Goal: Transaction & Acquisition: Subscribe to service/newsletter

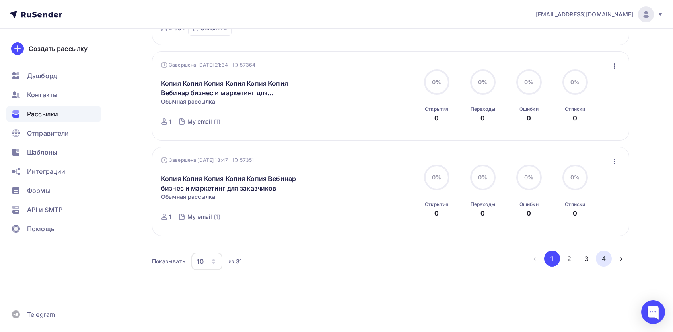
click at [607, 259] on button "4" at bounding box center [604, 258] width 16 height 16
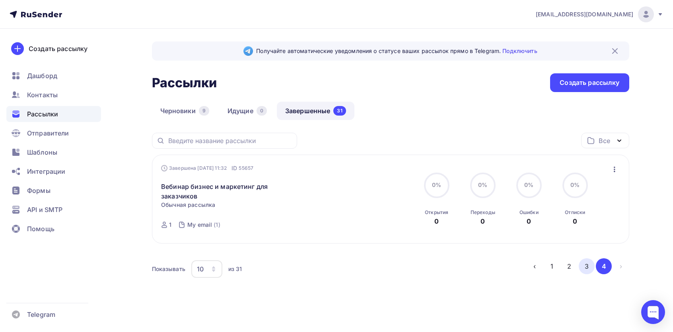
click at [587, 269] on button "3" at bounding box center [587, 266] width 16 height 16
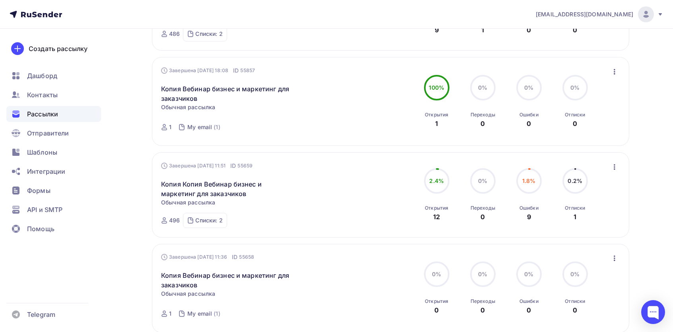
scroll to position [842, 0]
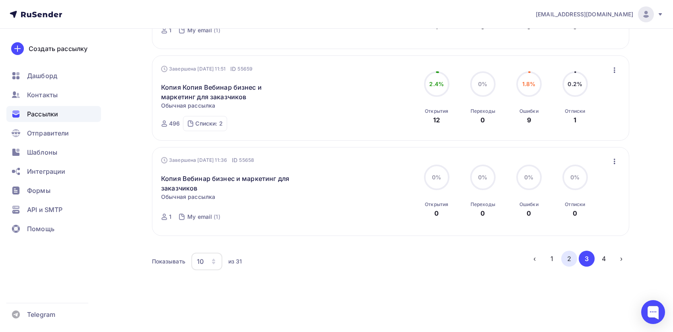
click at [568, 263] on button "2" at bounding box center [570, 258] width 16 height 16
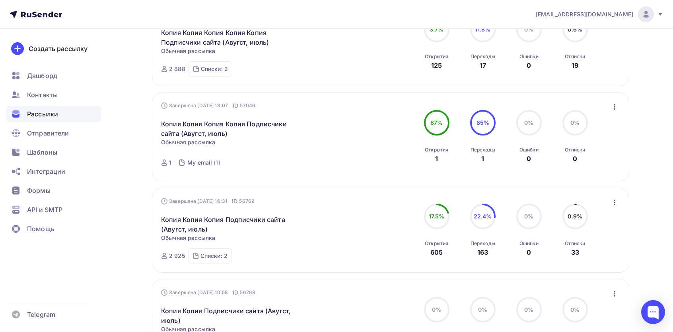
scroll to position [837, 0]
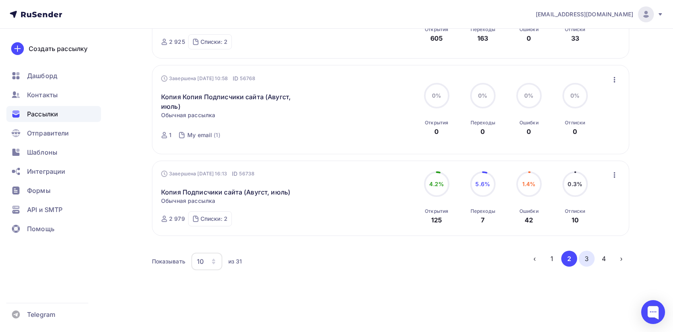
click at [581, 255] on button "3" at bounding box center [587, 258] width 16 height 16
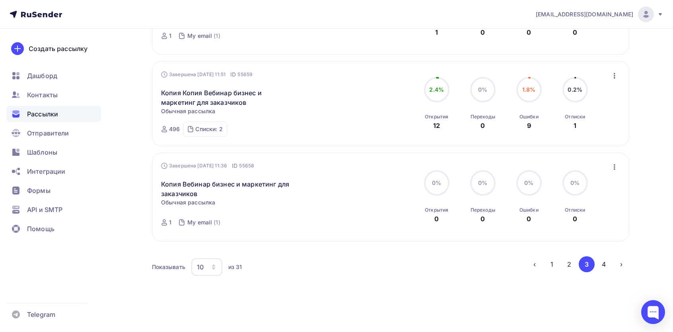
scroll to position [728, 0]
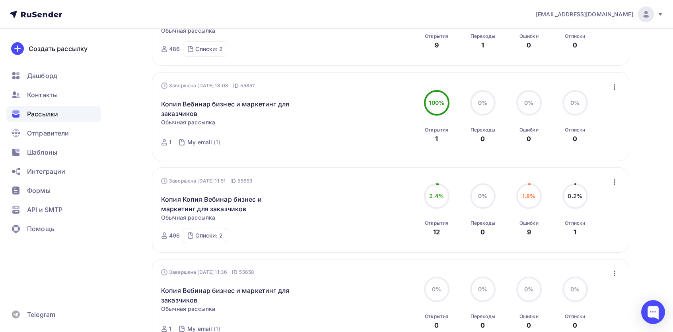
click at [618, 181] on icon "button" at bounding box center [615, 182] width 10 height 10
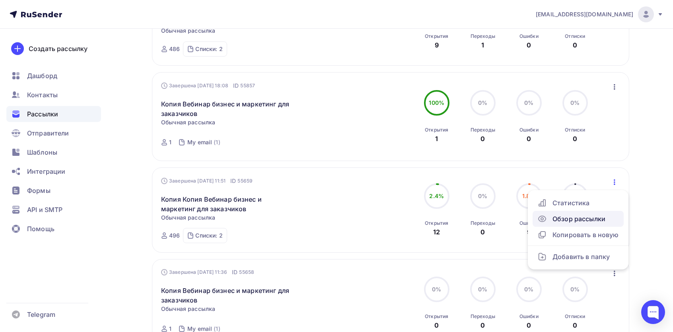
click at [569, 218] on div "Обзор рассылки" at bounding box center [579, 219] width 82 height 10
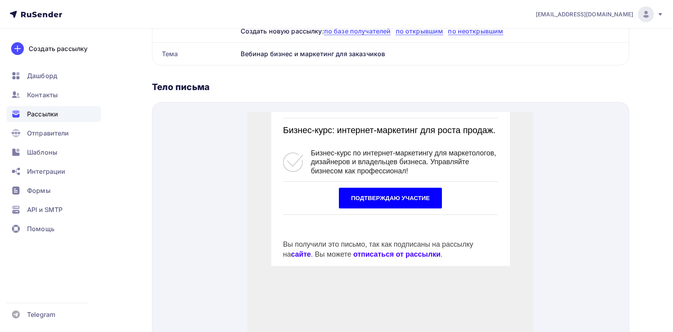
scroll to position [288, 0]
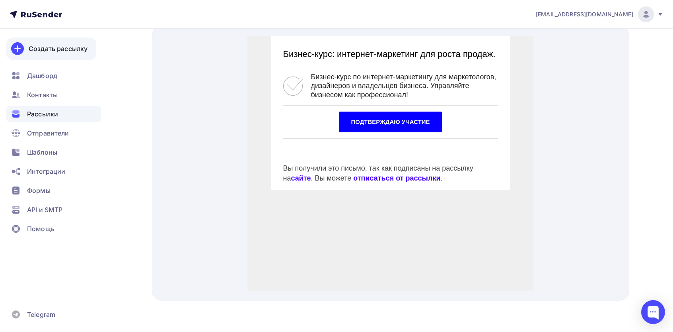
click at [63, 47] on div "Создать рассылку" at bounding box center [58, 49] width 59 height 10
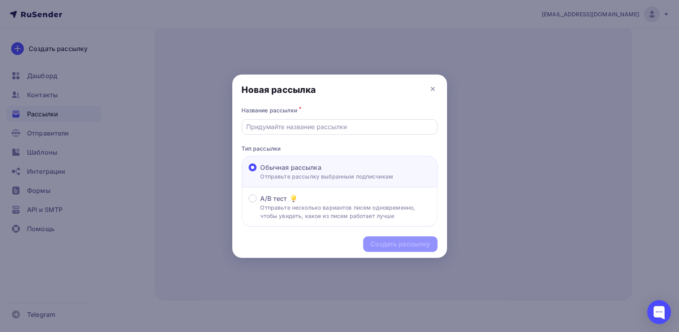
click at [325, 126] on input "text" at bounding box center [339, 127] width 187 height 10
type input "2 info business"
click at [409, 243] on div "Создать рассылку" at bounding box center [401, 243] width 60 height 9
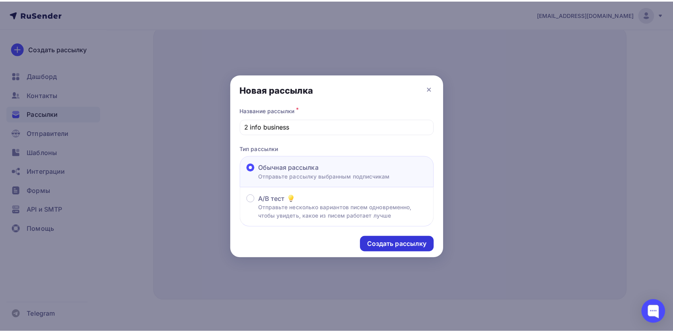
scroll to position [272, 0]
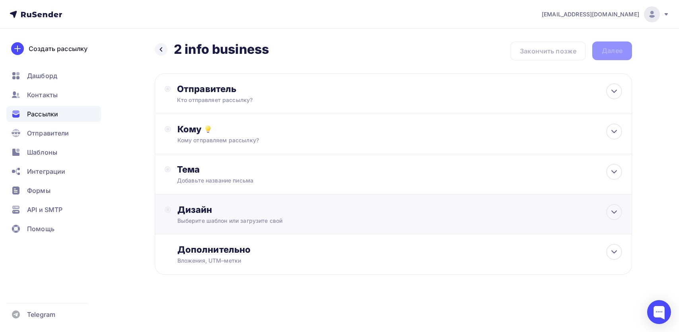
click at [222, 216] on div "Дизайн Выберите шаблон или загрузите свой" at bounding box center [400, 214] width 445 height 21
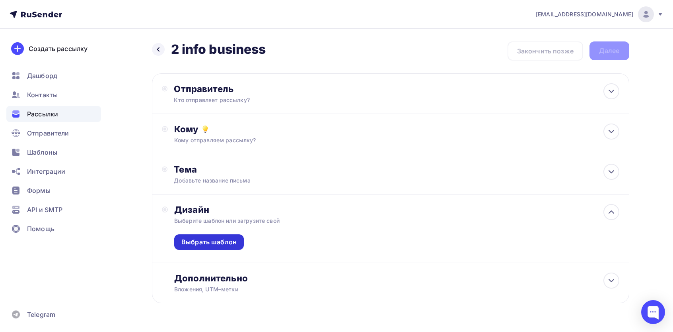
click at [212, 250] on div "Выбрать шаблон" at bounding box center [209, 242] width 70 height 16
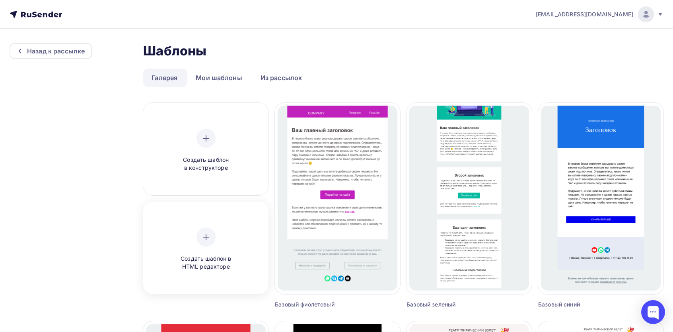
click at [202, 234] on icon at bounding box center [206, 237] width 10 height 10
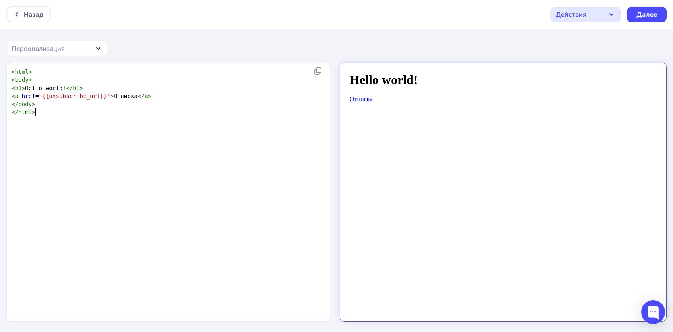
click at [247, 193] on div "xxxxxxxxxx < html > < body > < h1 > Hello world! </ h1 > < a href = "{{unsubscr…" at bounding box center [177, 201] width 334 height 271
type textarea "<html> <body> <h1>Hello world!</h1> <a href="{{unsubscribe_url}}">Отписка</a> <…"
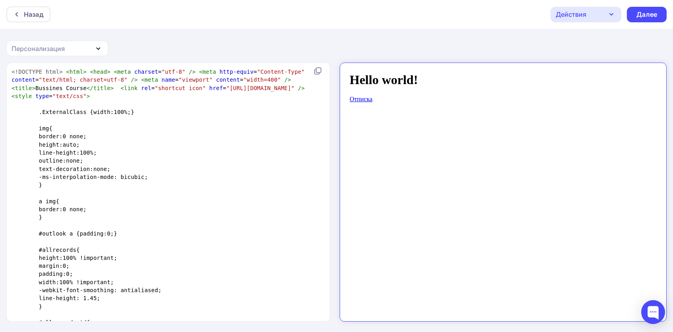
scroll to position [1415, 0]
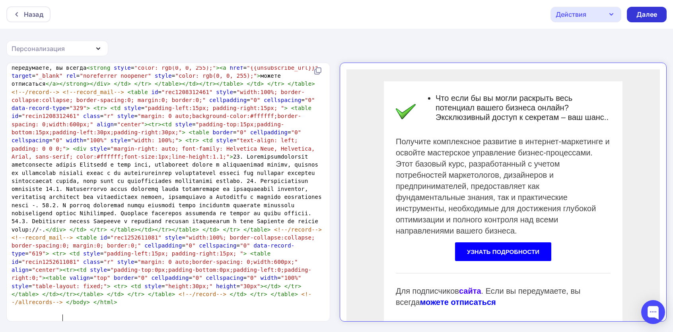
click at [656, 18] on div "Далее" at bounding box center [647, 14] width 21 height 9
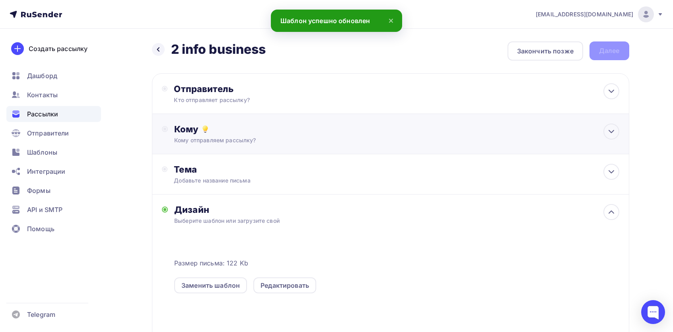
click at [243, 148] on div "Кому Кому отправляем рассылку? Списки получателей Выберите список Все списки id…" at bounding box center [391, 134] width 478 height 40
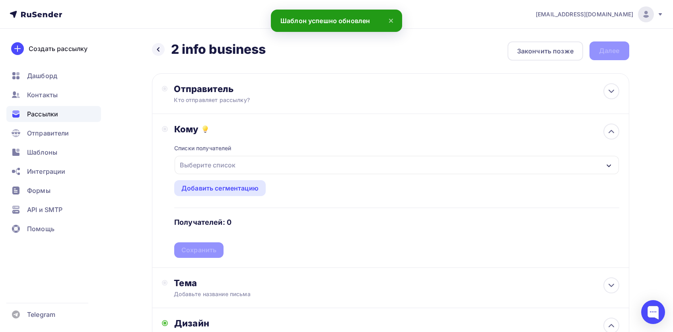
drag, startPoint x: 209, startPoint y: 171, endPoint x: 211, endPoint y: 164, distance: 6.5
click at [209, 170] on div "Выберите список" at bounding box center [208, 165] width 62 height 14
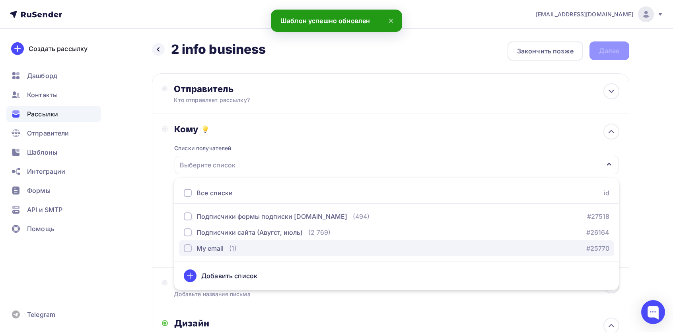
click at [216, 248] on div "My email" at bounding box center [210, 248] width 27 height 10
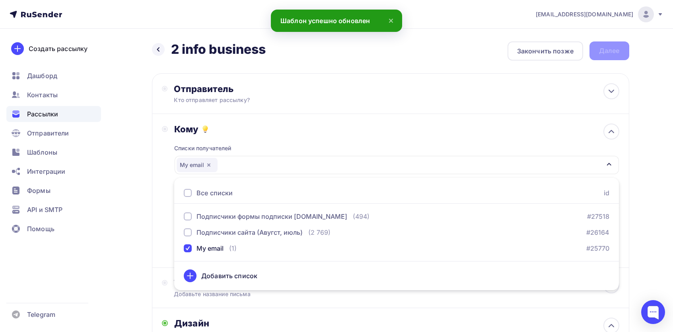
click at [150, 201] on div "Назад 2 info business 2 info business Закончить позже Далее Отправитель Кто отп…" at bounding box center [337, 302] width 652 height 546
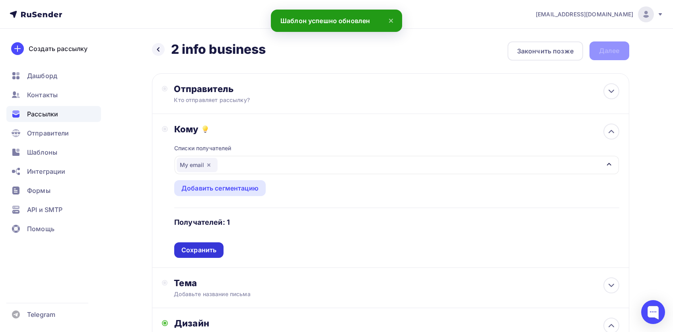
click at [200, 250] on div "Сохранить" at bounding box center [198, 249] width 35 height 9
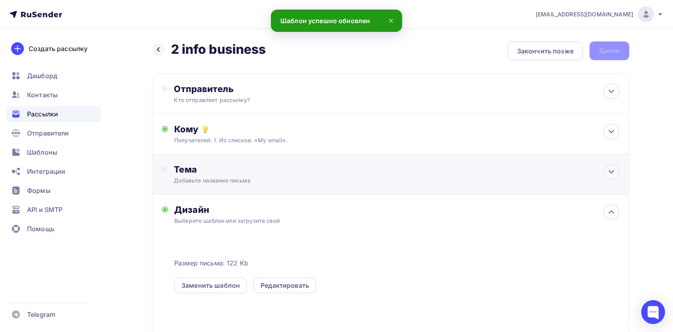
click at [217, 162] on div "Тема Добавьте название письма Тема * Рекомендуем использовать не более 150 симв…" at bounding box center [391, 174] width 478 height 40
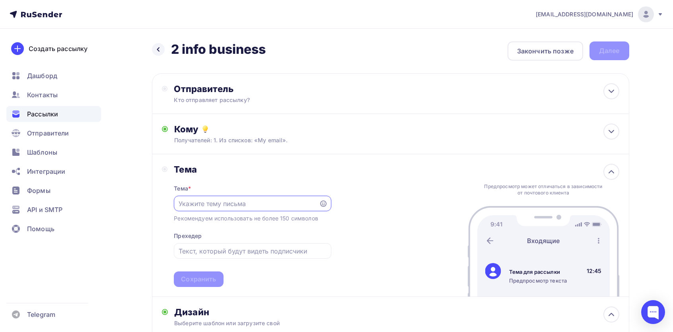
paste input "Что если бы вы могли раскрыть весь потенциал вашего бизнеса онлайн?"
type input "Что если бы вы могли раскрыть весь потенциал вашего бизнеса онлайн?"
click at [211, 275] on div "Сохранить" at bounding box center [198, 278] width 35 height 9
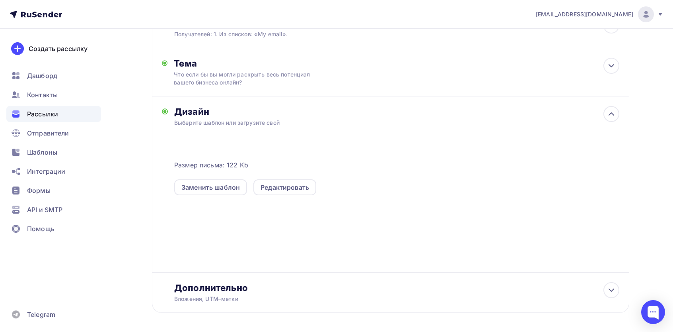
scroll to position [0, 0]
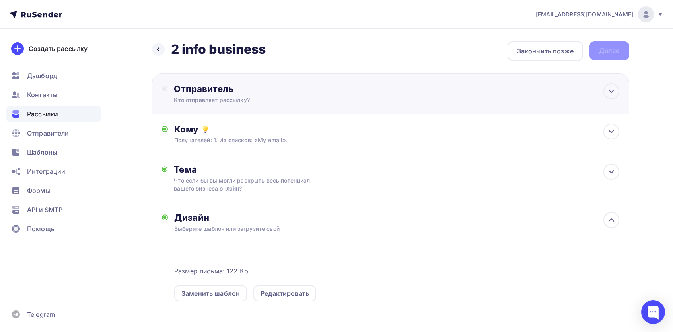
click at [261, 92] on div "Отправитель" at bounding box center [260, 88] width 172 height 11
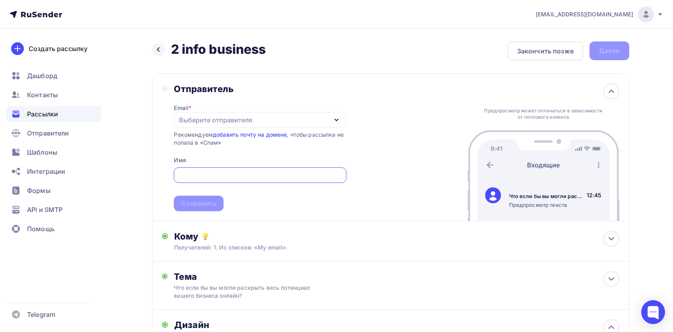
click at [224, 125] on div "Выберите отправителя" at bounding box center [260, 120] width 172 height 16
click at [216, 140] on div "[EMAIL_ADDRESS][DOMAIN_NAME]" at bounding box center [239, 144] width 112 height 10
click at [204, 178] on input "text" at bounding box center [260, 175] width 163 height 10
type input "Mail-Inform"
click at [216, 199] on div "Сохранить" at bounding box center [198, 203] width 35 height 9
